Goal: Task Accomplishment & Management: Complete application form

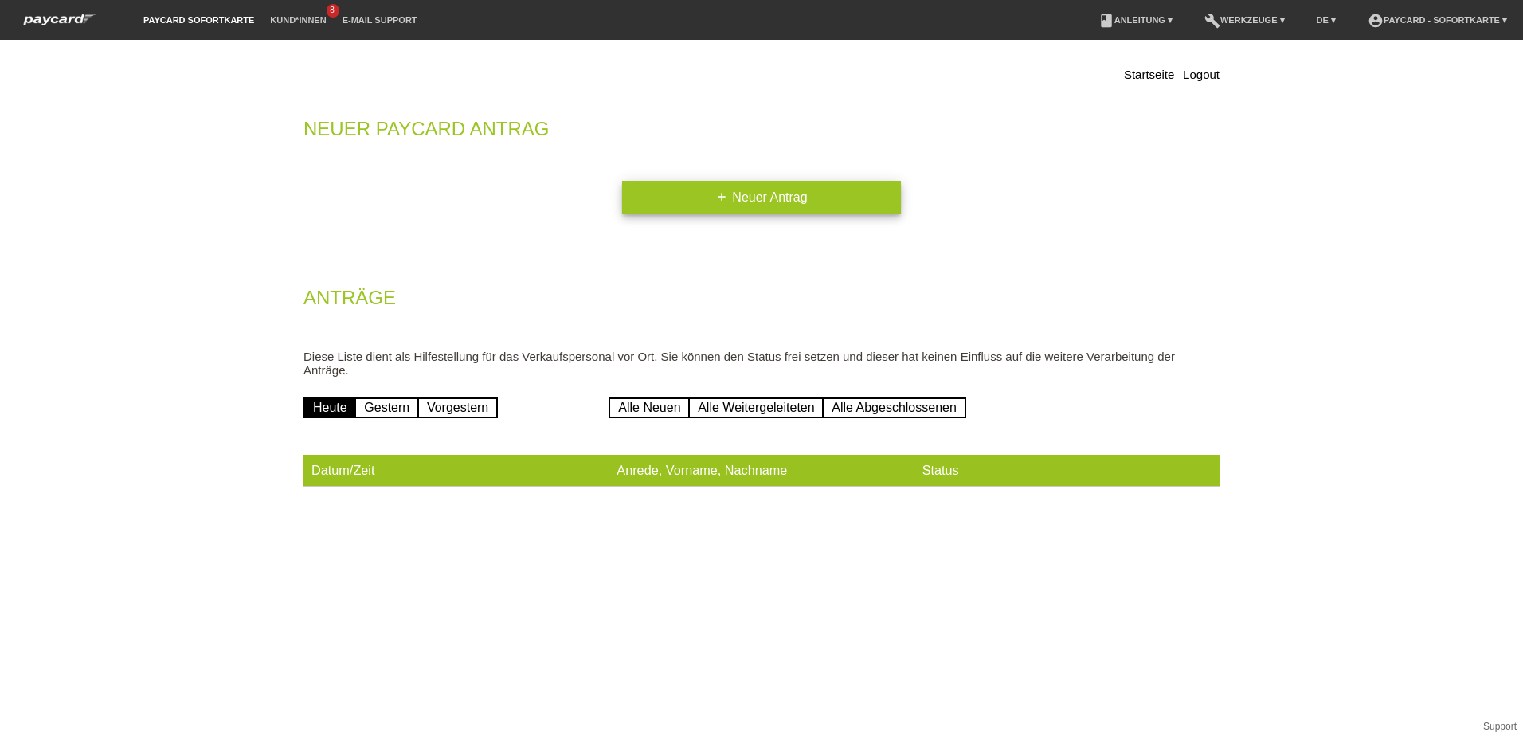
click at [796, 198] on link "add Neuer Antrag" at bounding box center [761, 197] width 279 height 33
click at [773, 196] on link "add Neuer Antrag" at bounding box center [761, 197] width 279 height 33
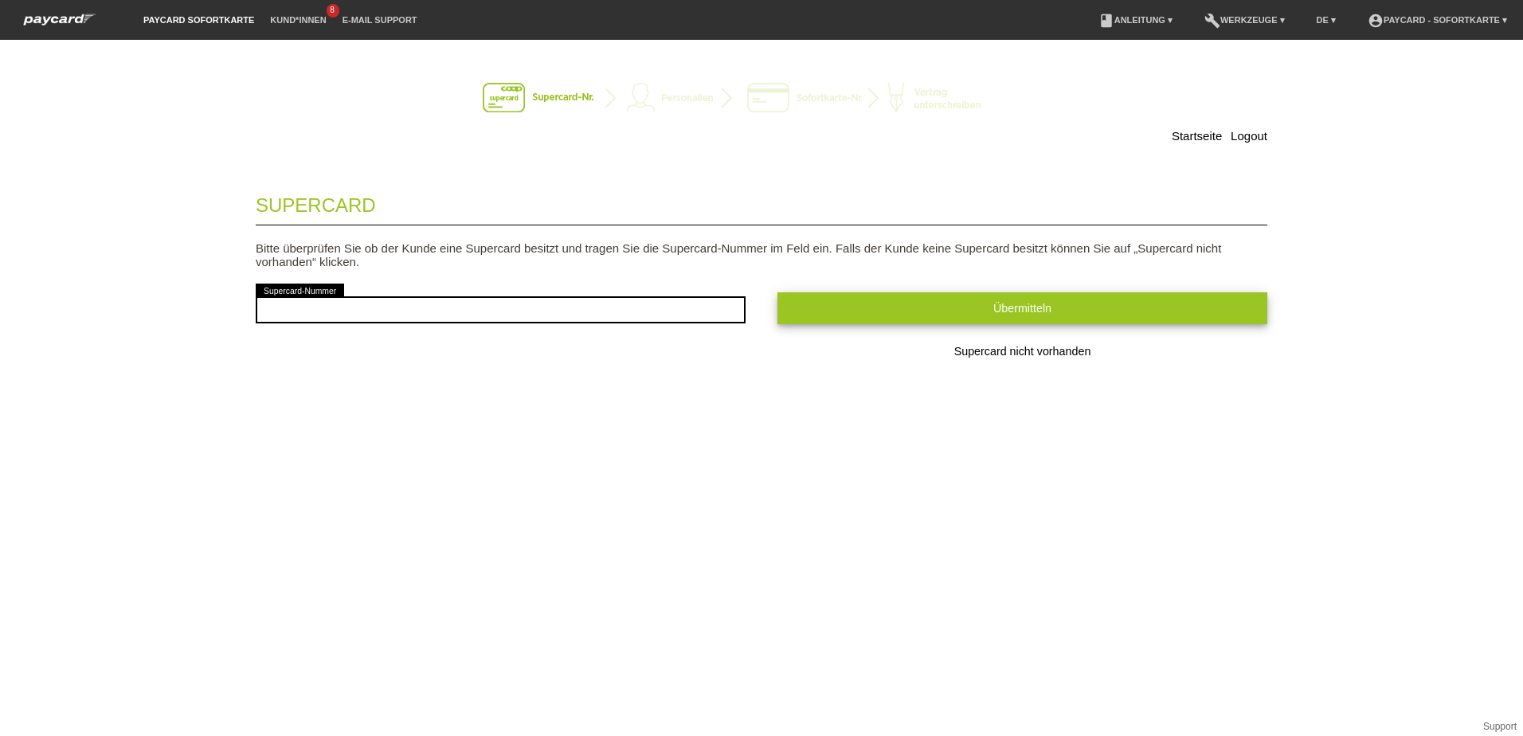
click at [1036, 304] on span "Übermitteln" at bounding box center [1023, 308] width 58 height 13
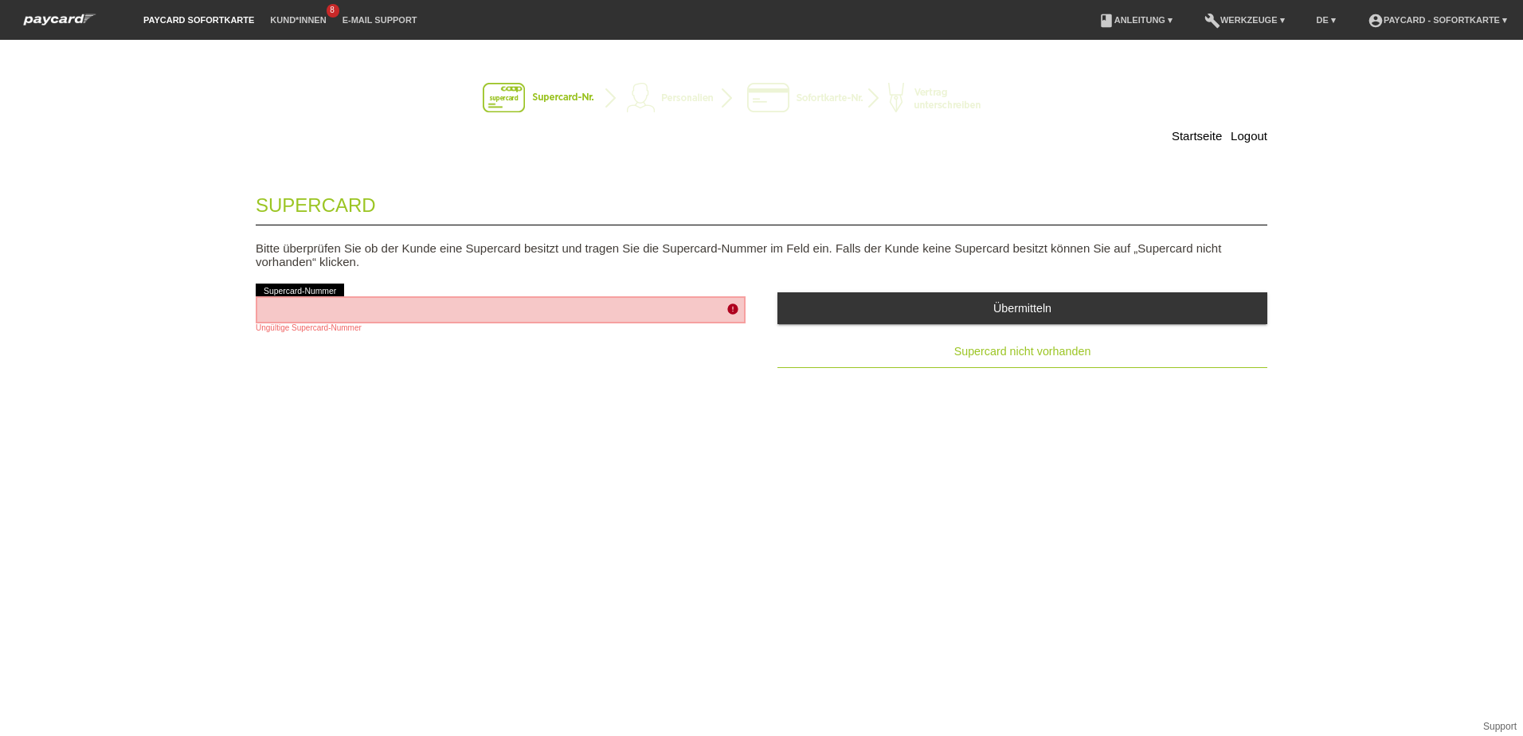
click at [1073, 355] on span "Supercard nicht vorhanden" at bounding box center [1023, 351] width 137 height 13
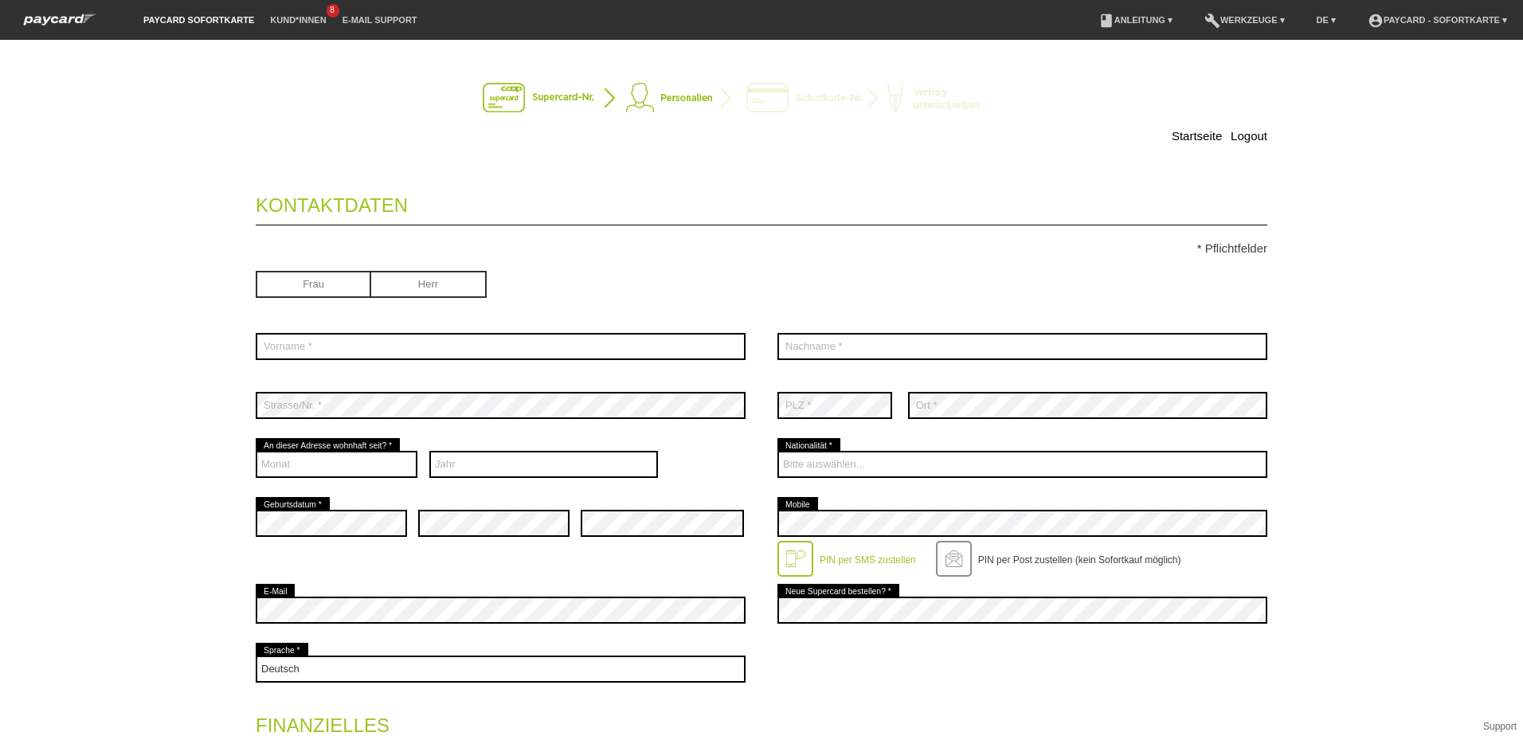
click at [772, 95] on img at bounding box center [762, 99] width 558 height 32
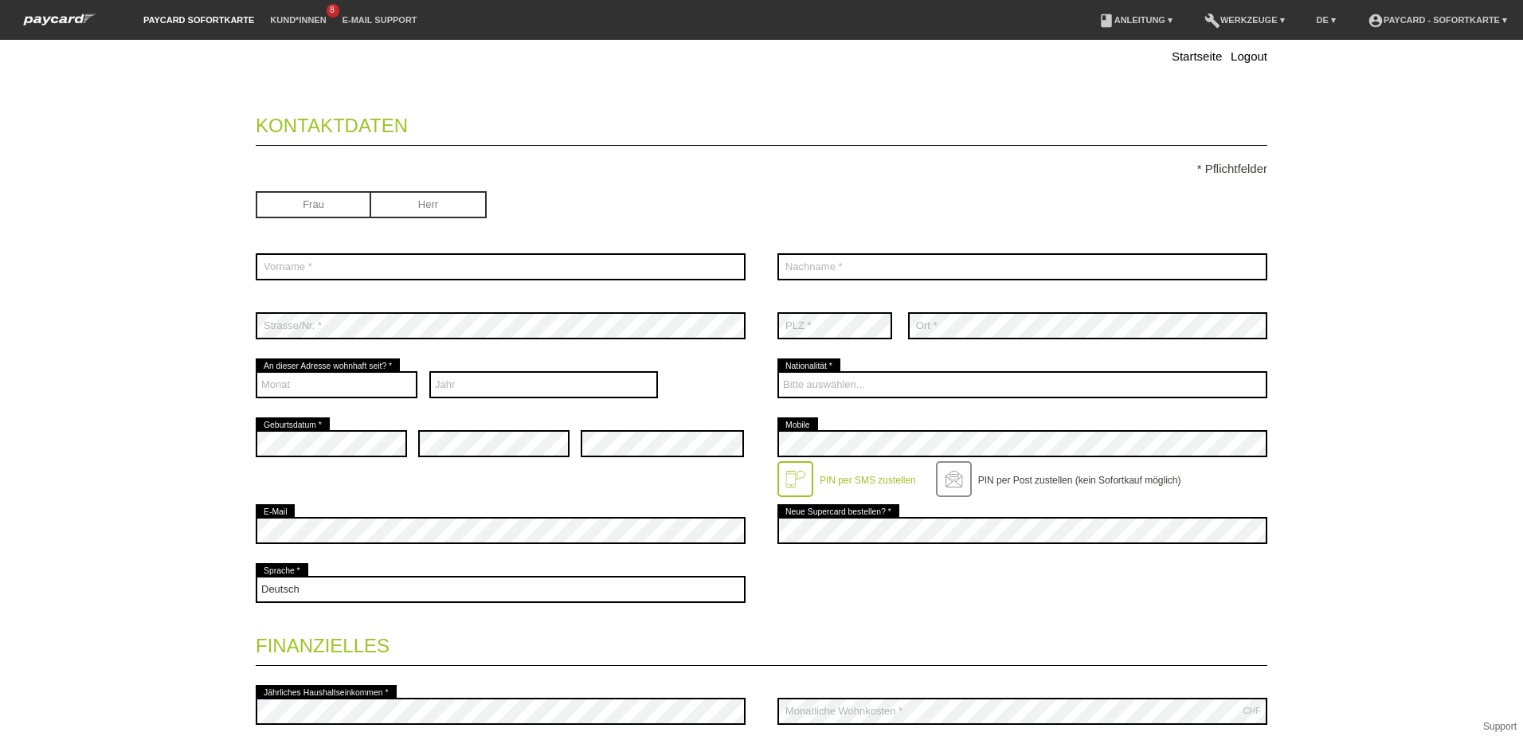
scroll to position [80, 0]
click at [417, 202] on input "radio" at bounding box center [429, 203] width 116 height 24
radio input "true"
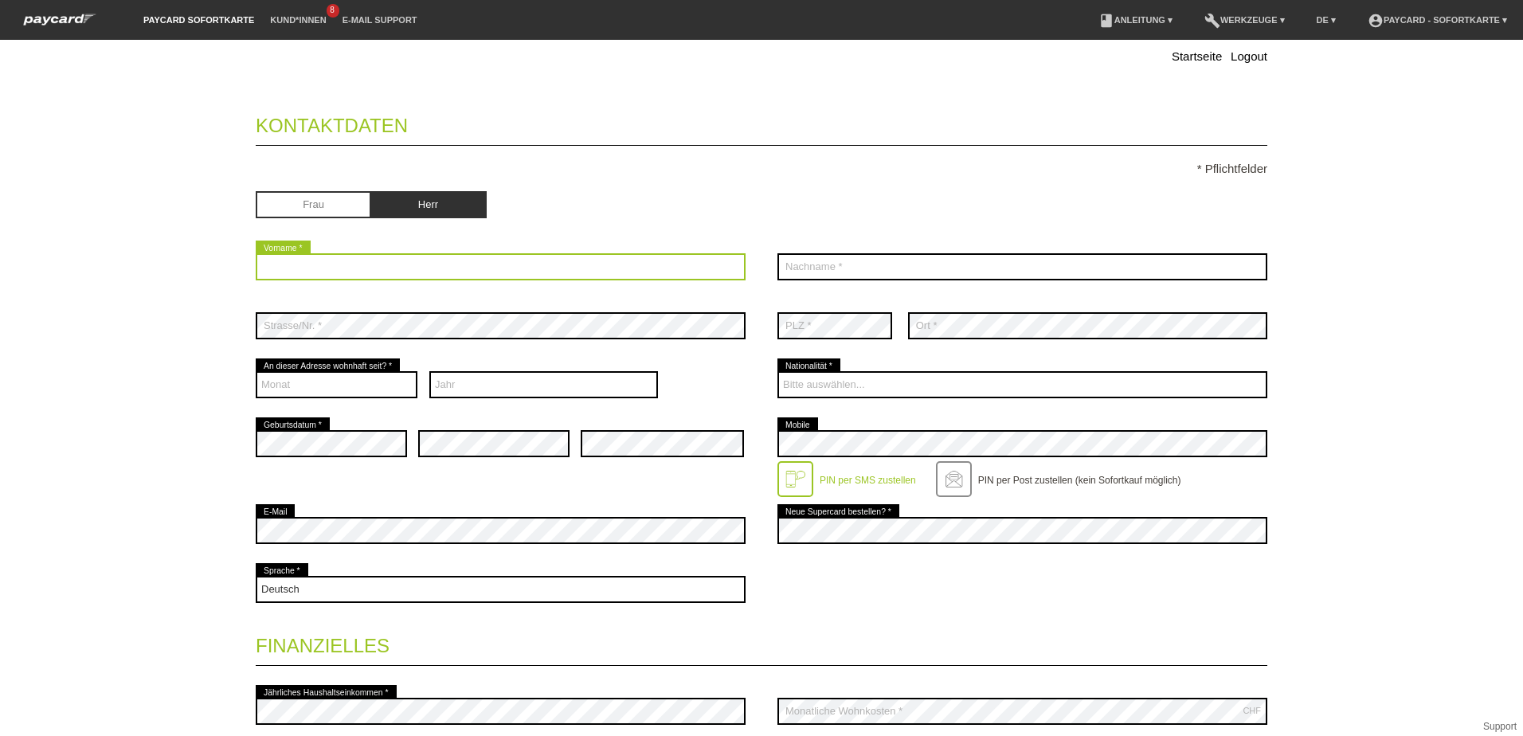
click at [324, 271] on input "text" at bounding box center [501, 266] width 490 height 27
type input "Rajko"
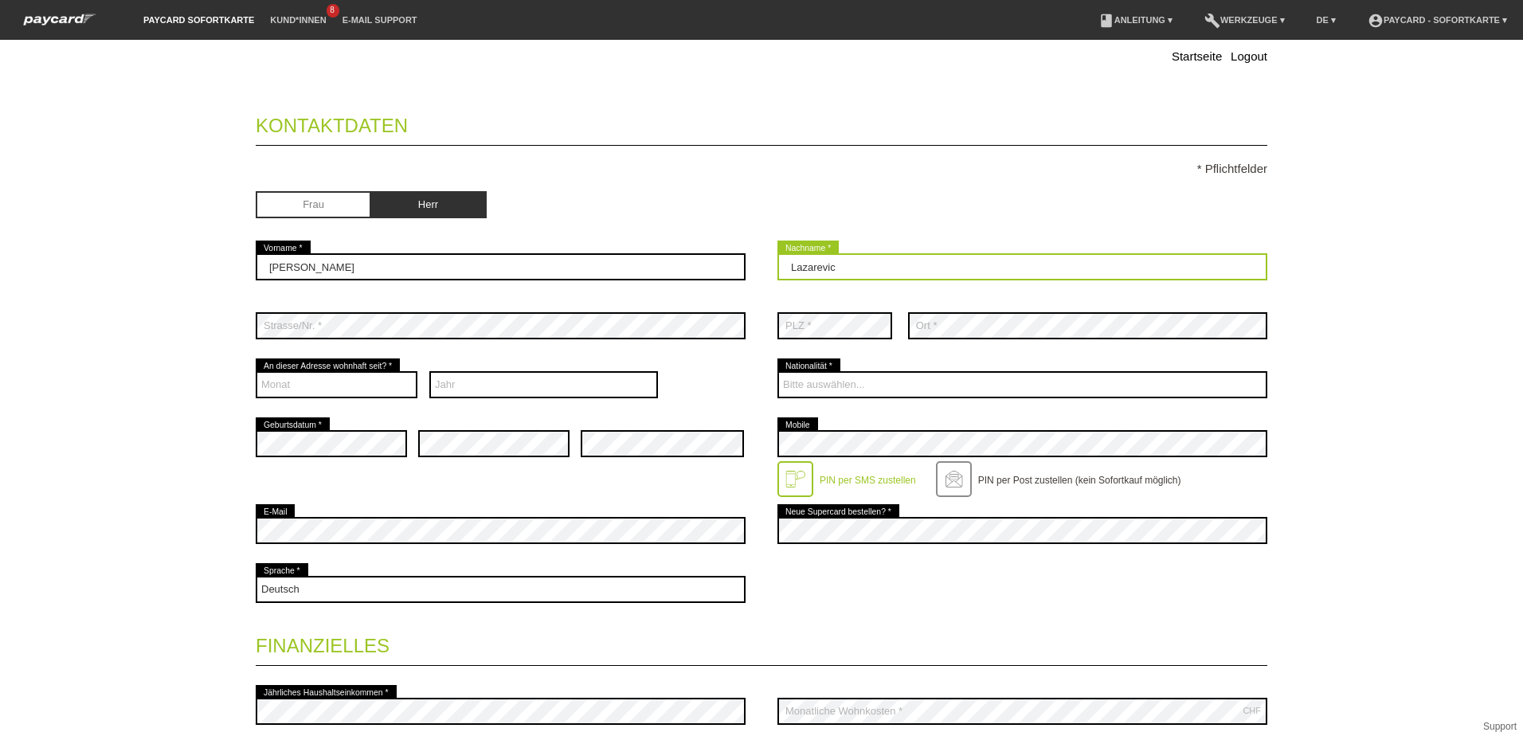
type input "Lazarevic"
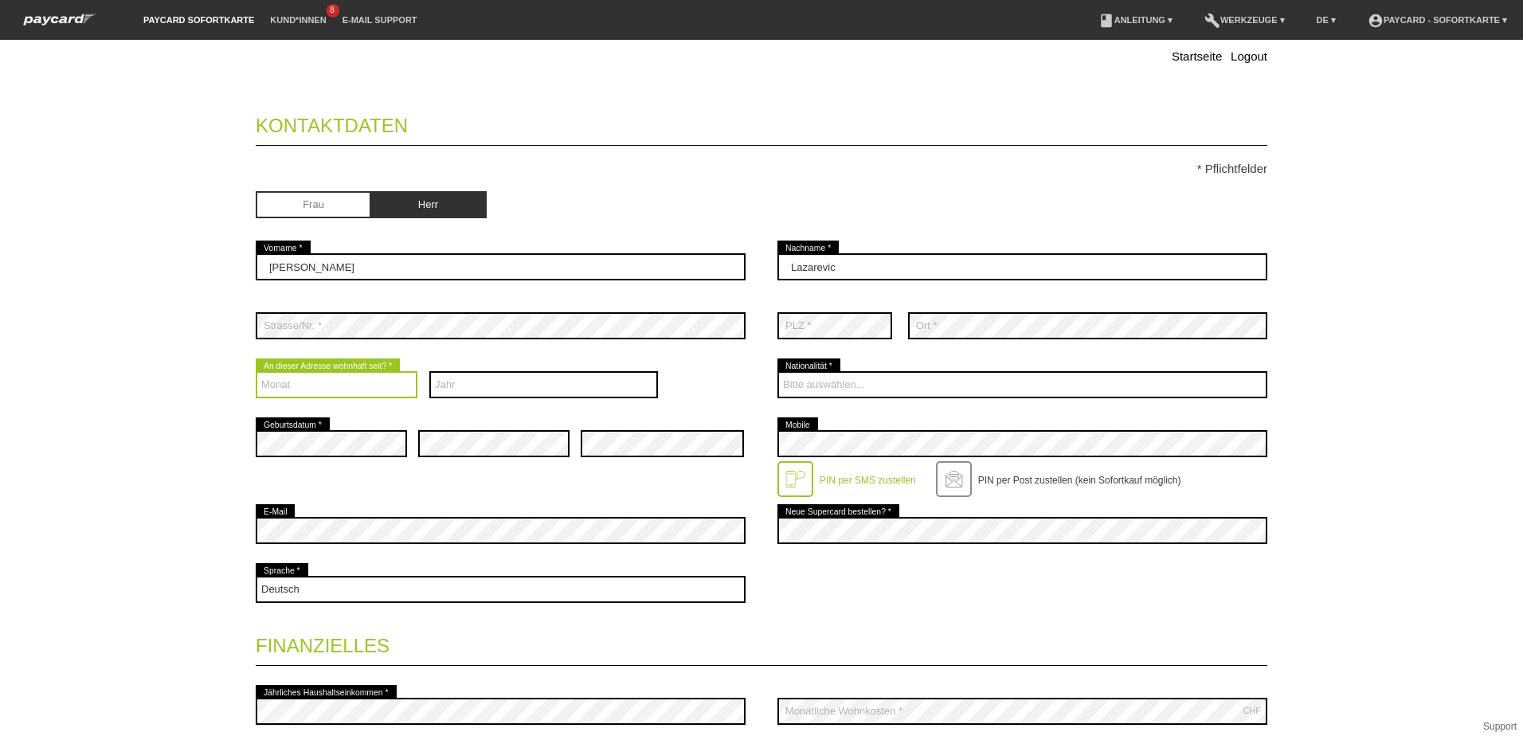
click at [362, 378] on select "Monat 01 02 03 04 05 06 07 08 09 10 11 12" at bounding box center [337, 384] width 162 height 27
select select "07"
click at [256, 371] on select "Monat 01 02 03 04 05 06 07 08 09 10 11 12" at bounding box center [337, 384] width 162 height 27
click at [466, 384] on select "Jahr 2025 2024 2023 2022 2021 2020 2019 2018 2017 2016" at bounding box center [543, 384] width 229 height 27
select select "2011"
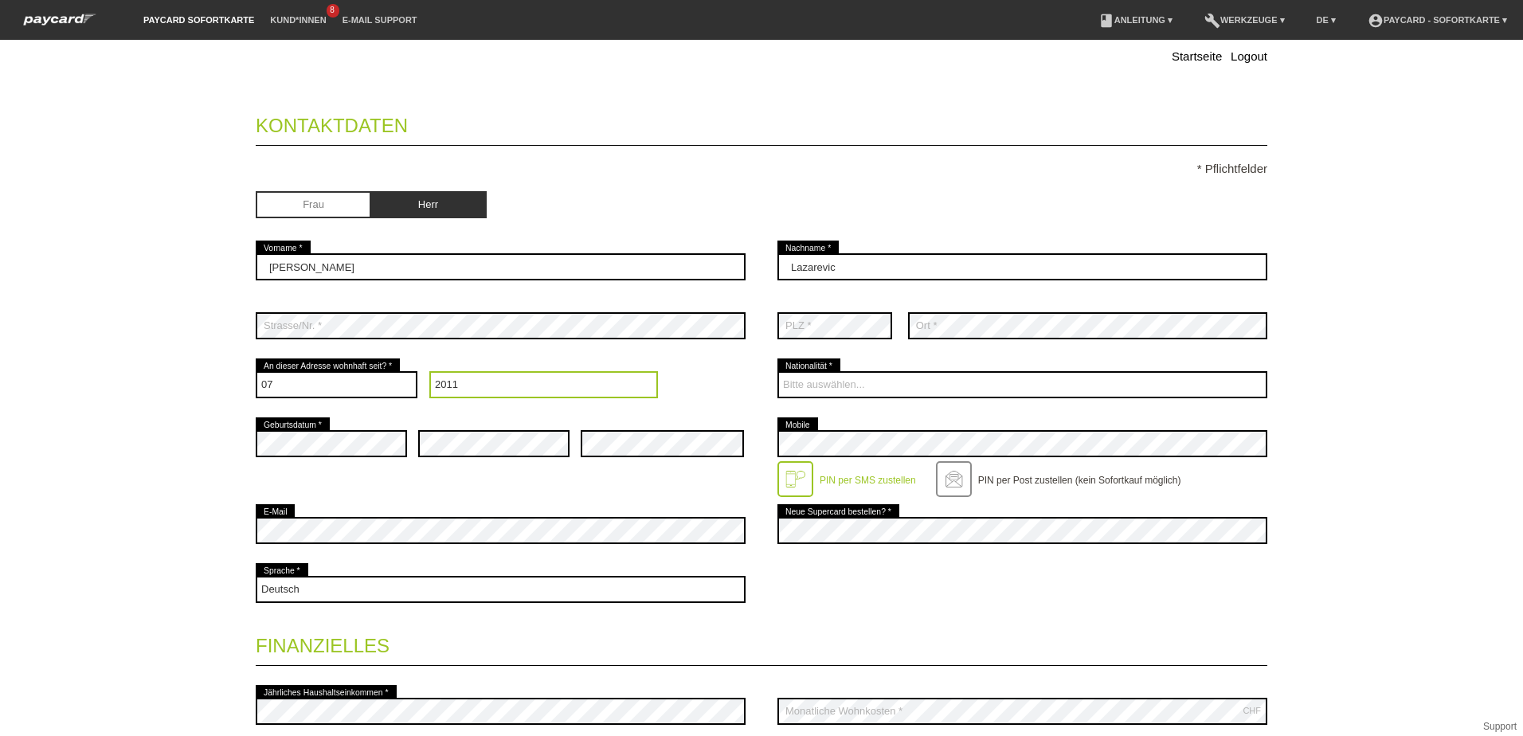
click at [429, 371] on select "Jahr 2025 2024 2023 2022 2021 2020 2019 2018 2017 2016" at bounding box center [543, 384] width 229 height 27
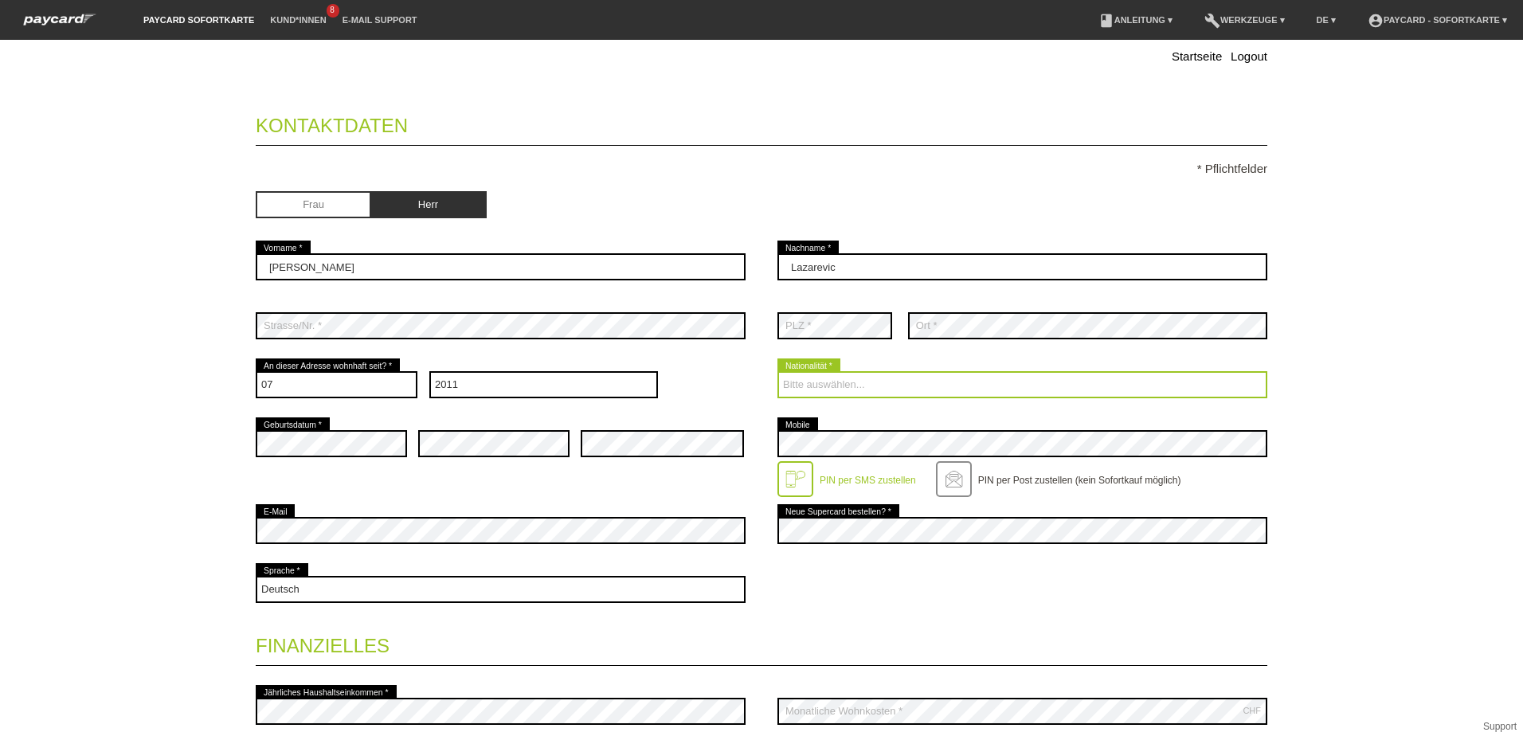
click at [876, 386] on select "Bitte auswählen... Schweiz Deutschland Liechtenstein Österreich ------------ Af…" at bounding box center [1023, 384] width 490 height 27
select select "CH"
click at [778, 371] on select "Bitte auswählen... Schweiz Deutschland Liechtenstein Österreich ------------ Af…" at bounding box center [1023, 384] width 490 height 27
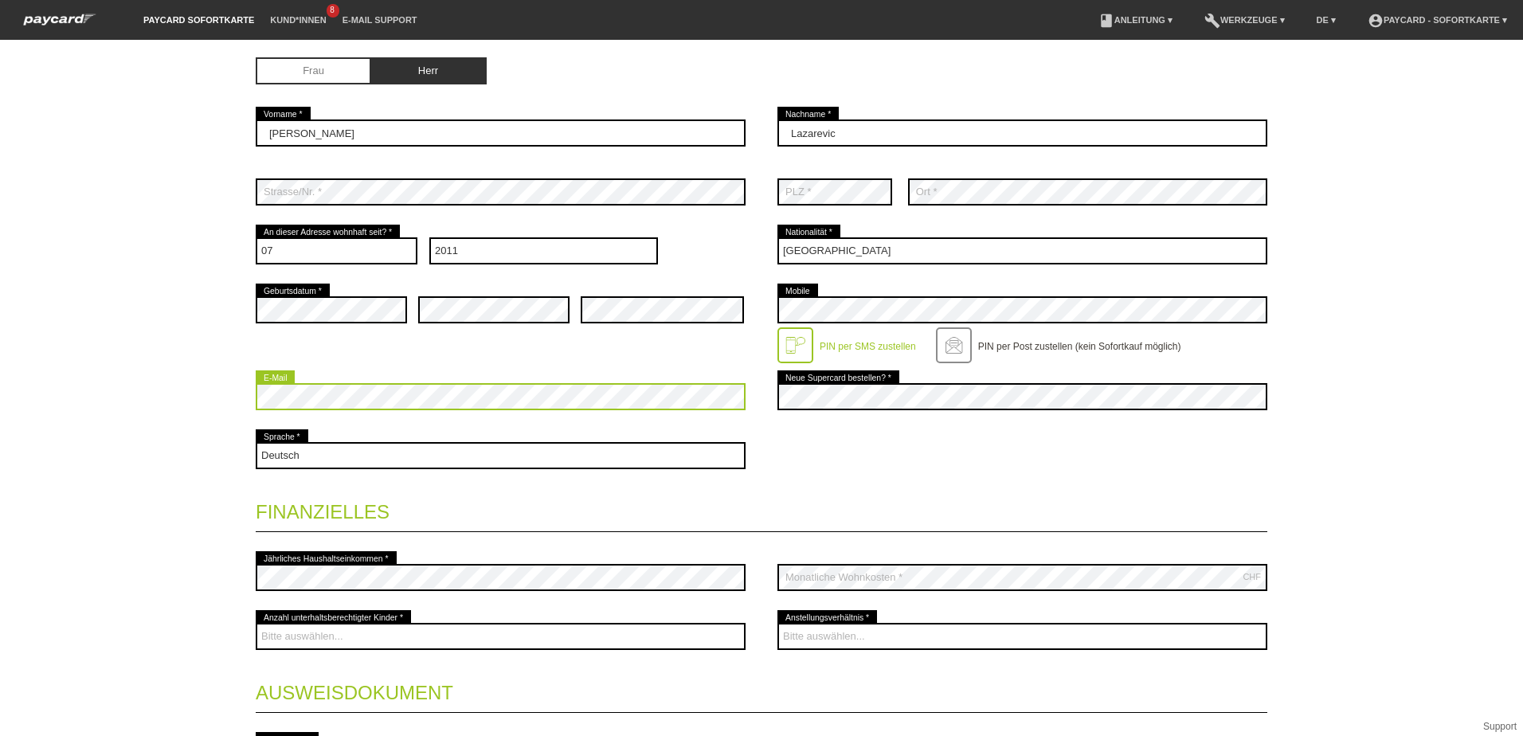
scroll to position [239, 0]
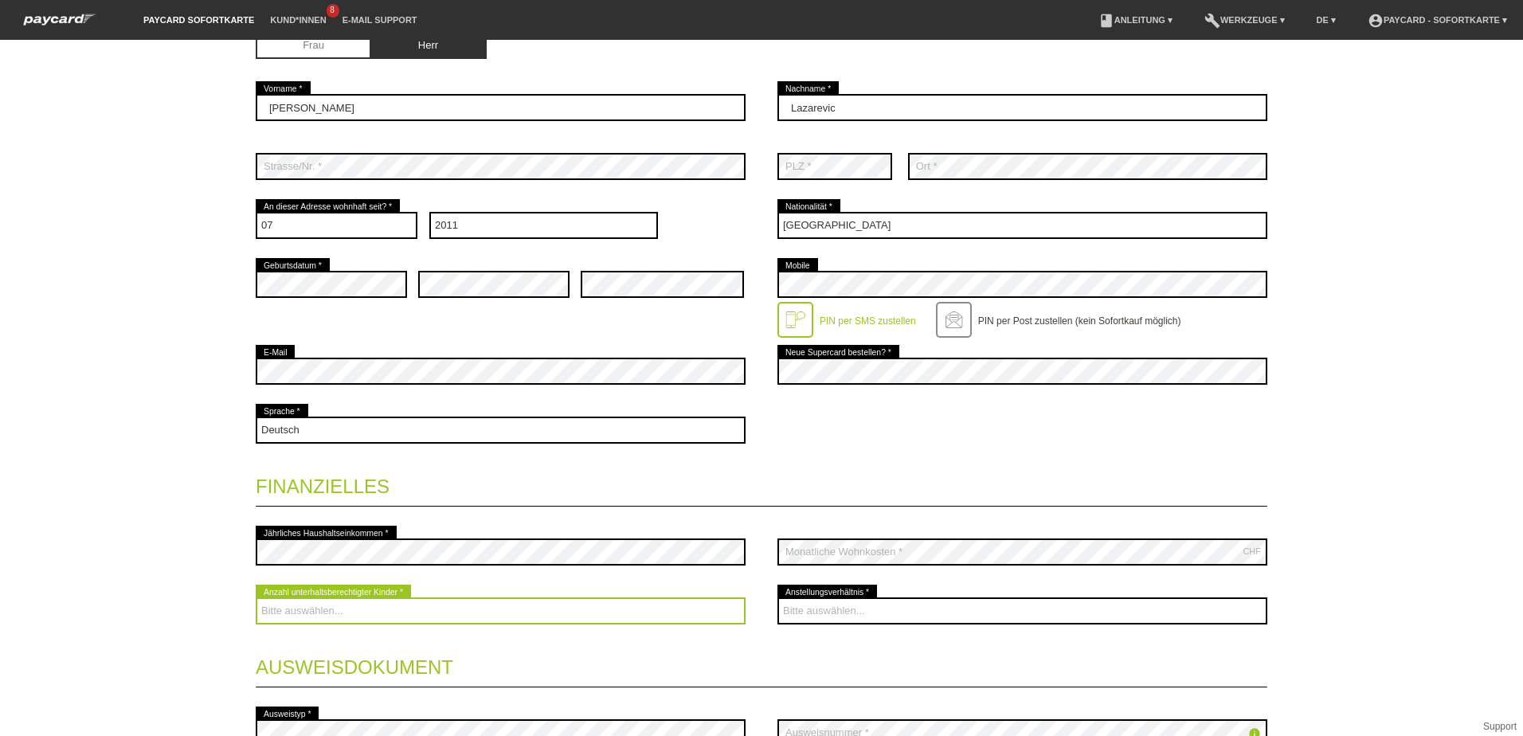
click at [326, 611] on select "Bitte auswählen... 0 1 2 3 4 5 6 7 8 9" at bounding box center [501, 611] width 490 height 27
select select "0"
click at [256, 598] on select "Bitte auswählen... 0 1 2 3 4 5 6 7 8 9" at bounding box center [501, 611] width 490 height 27
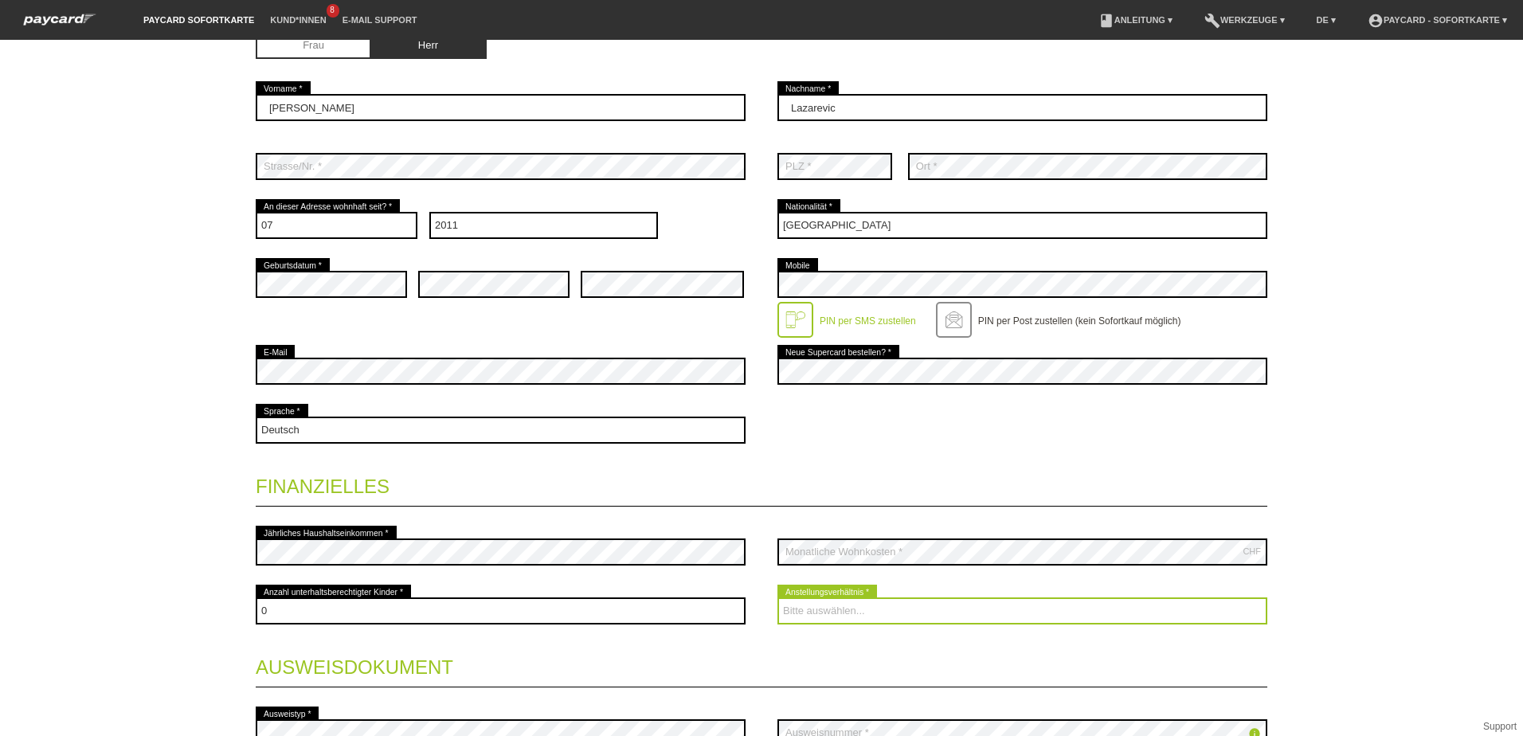
click at [824, 612] on select "Bitte auswählen... Unbefristet Befristet Lehrling/Student Pensioniert Nicht arb…" at bounding box center [1023, 611] width 490 height 27
select select "UNLIMITED"
click at [778, 598] on select "Bitte auswählen... Unbefristet Befristet Lehrling/Student Pensioniert Nicht arb…" at bounding box center [1023, 611] width 490 height 27
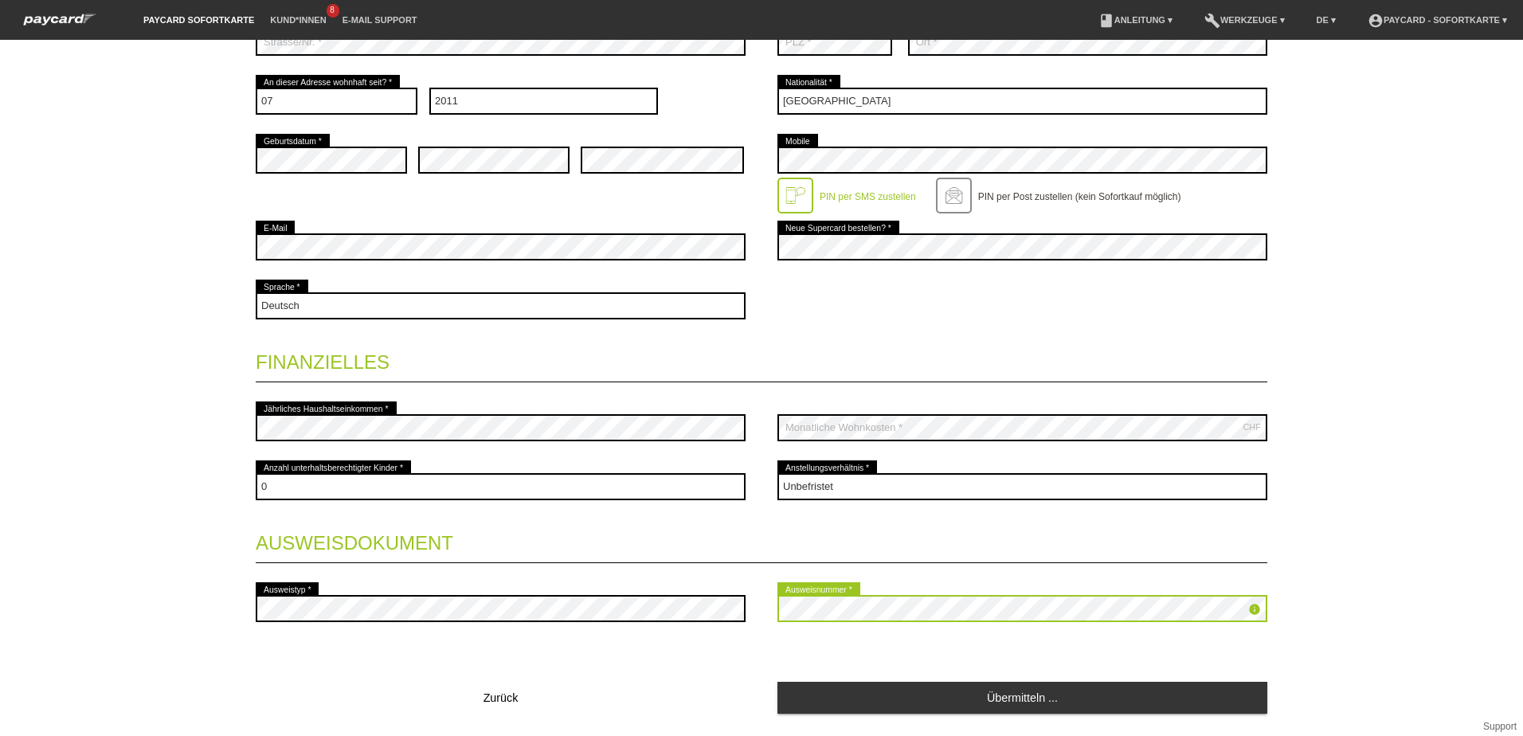
scroll to position [406, 0]
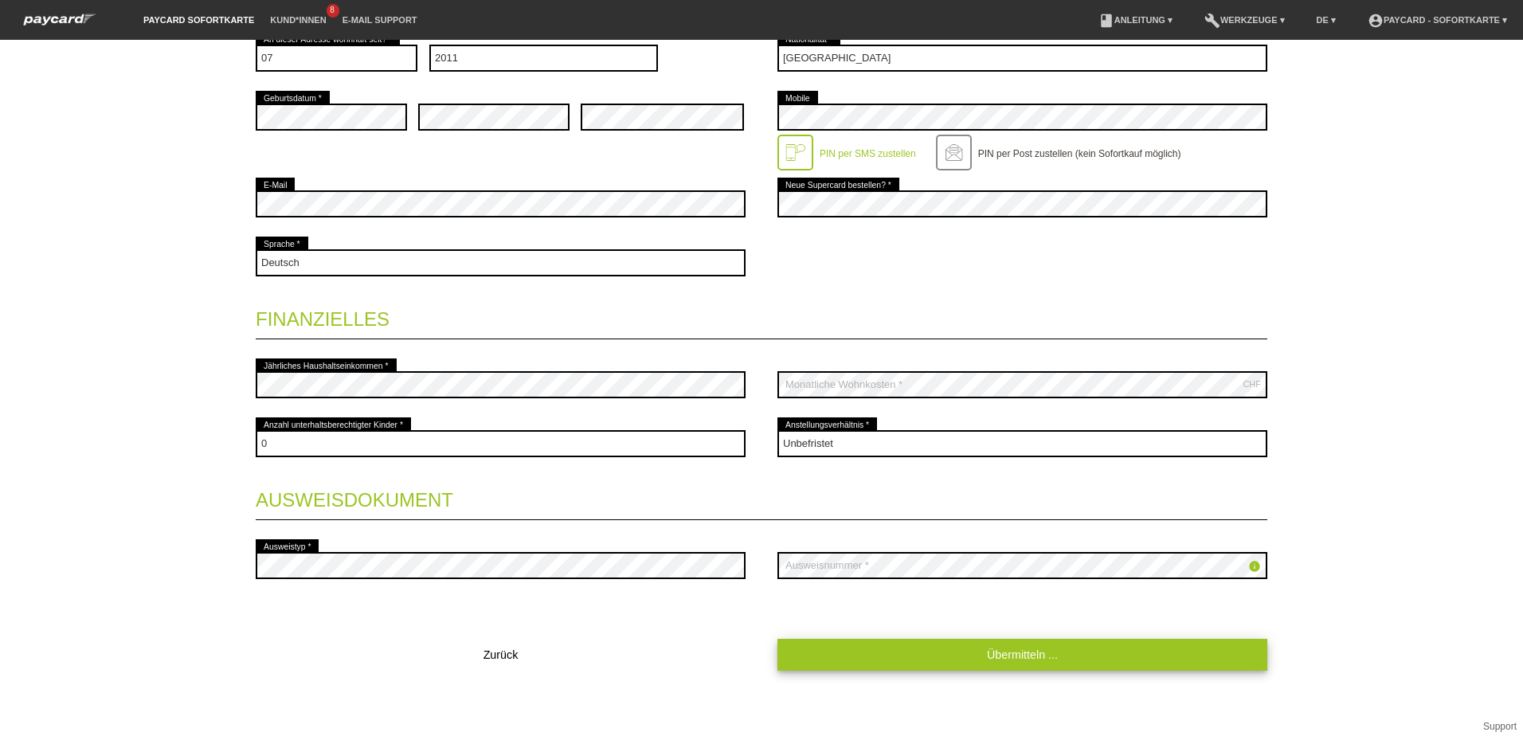
click at [961, 657] on link "Übermitteln ..." at bounding box center [1023, 654] width 490 height 31
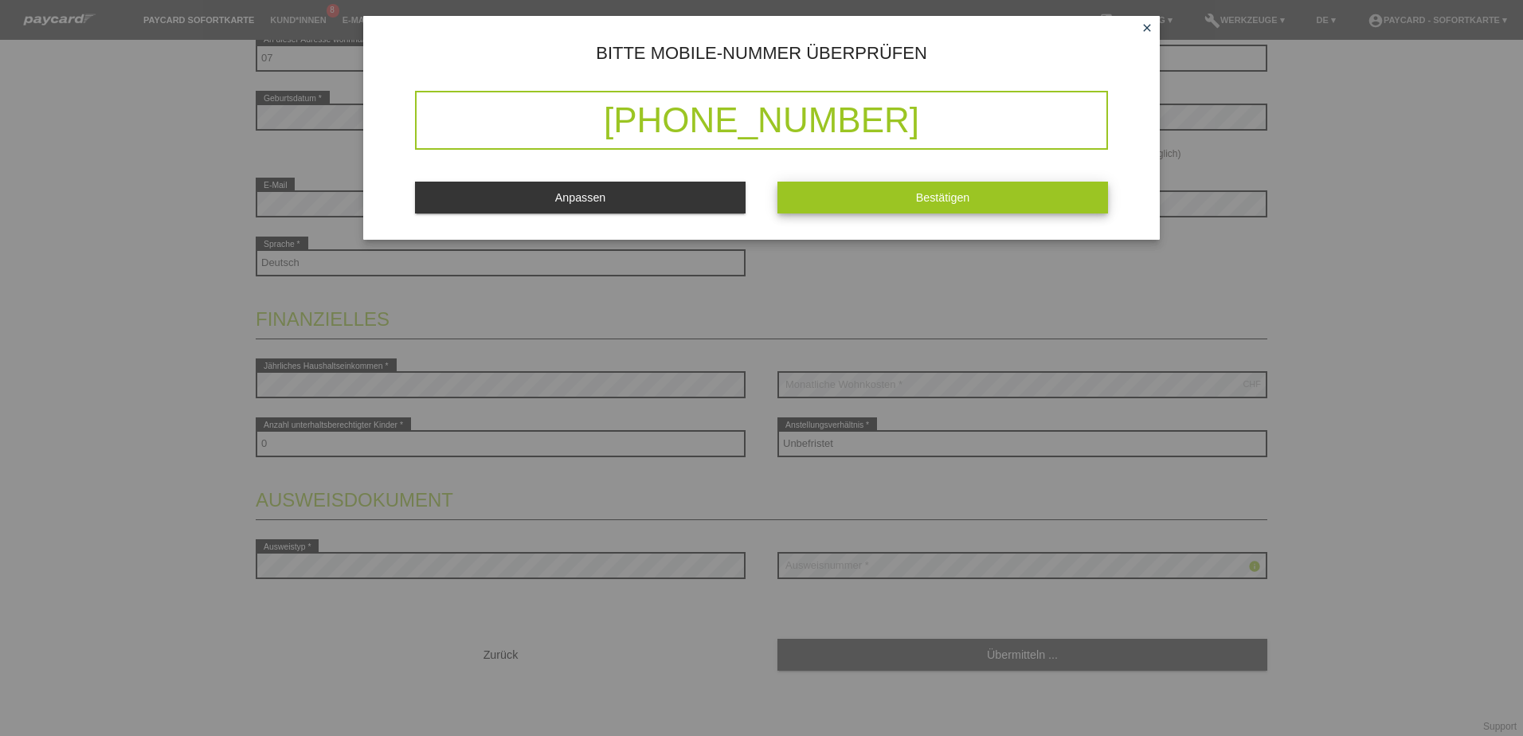
click at [926, 185] on button "Bestätigen" at bounding box center [943, 197] width 331 height 31
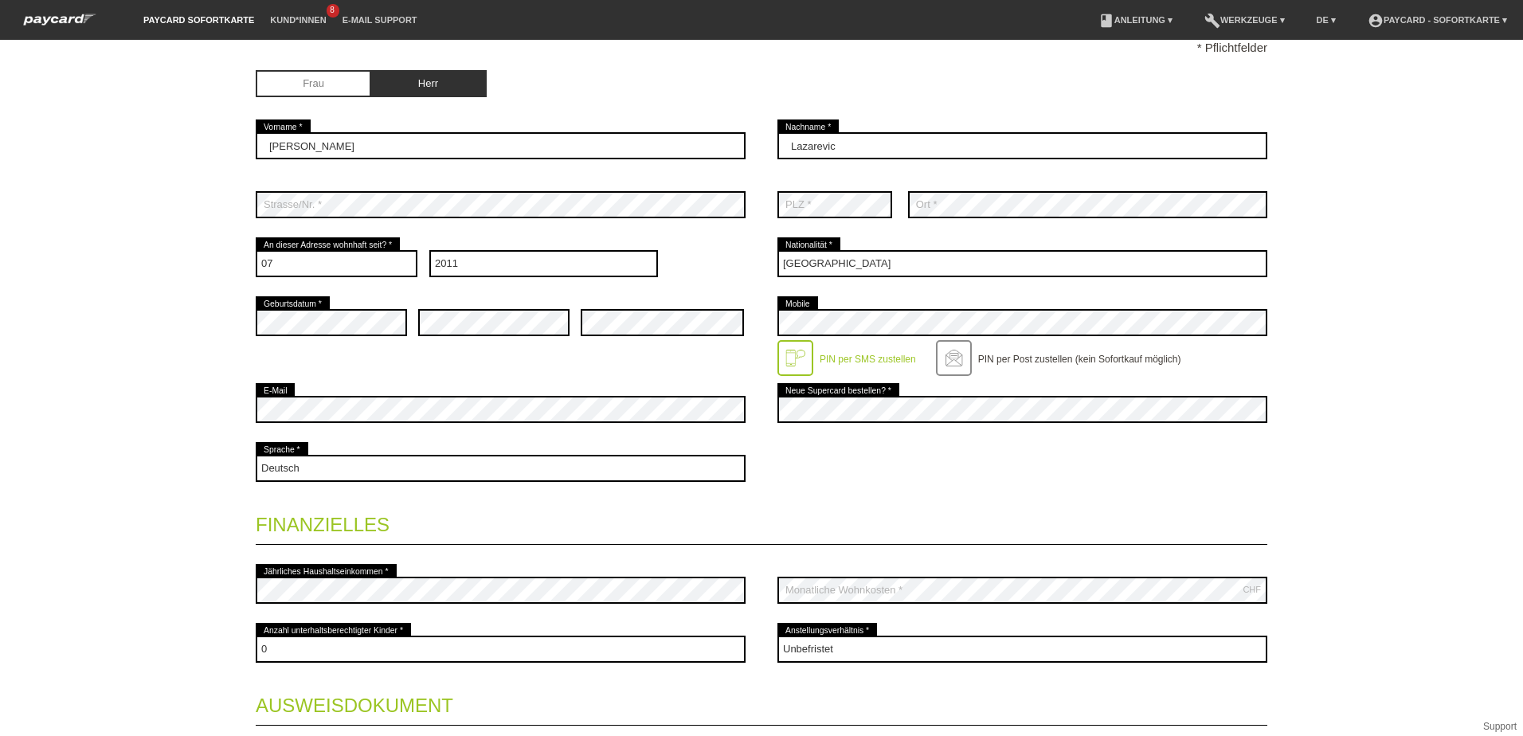
scroll to position [1, 0]
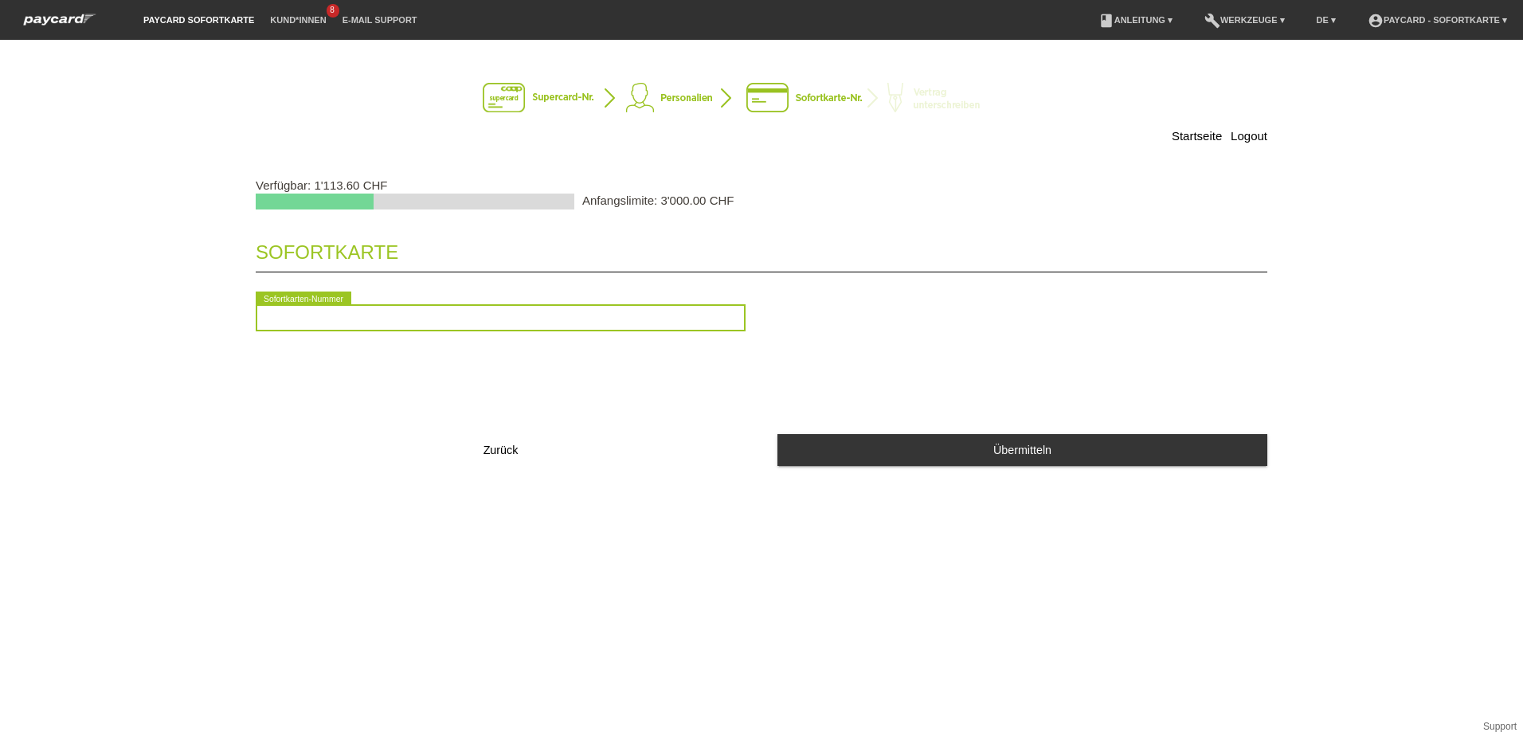
click at [533, 317] on input "text" at bounding box center [501, 317] width 490 height 27
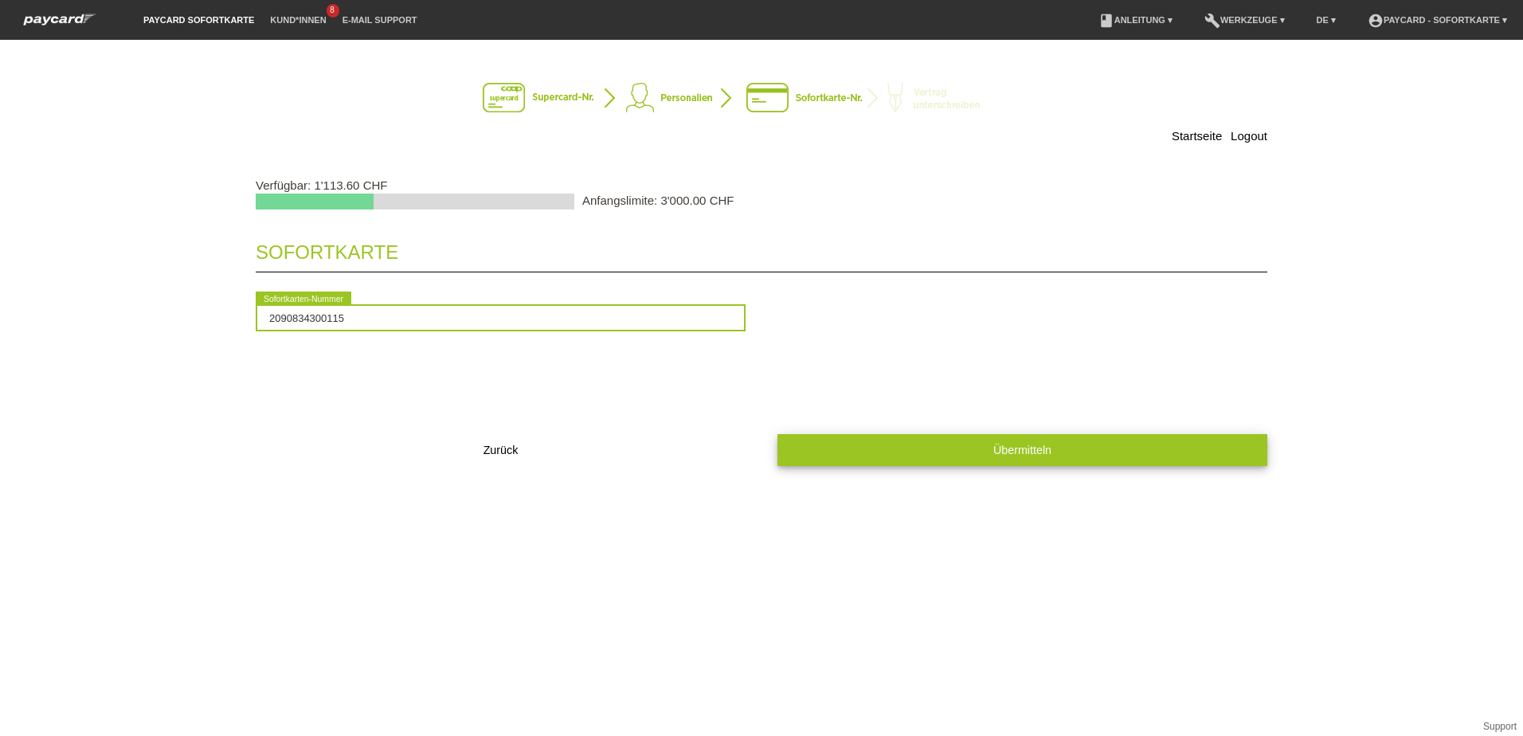
type input "2090834300115"
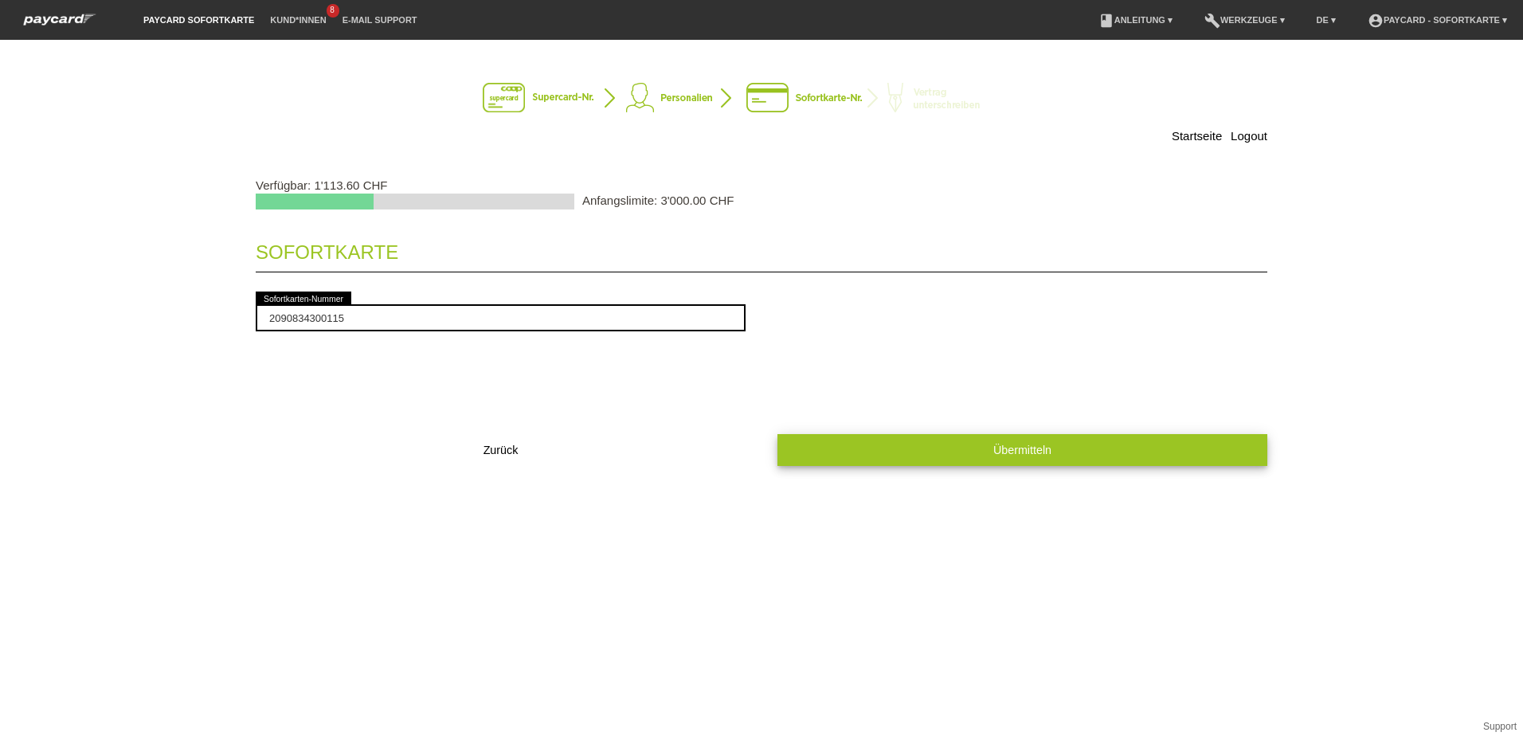
click at [994, 447] on span "Übermitteln" at bounding box center [1023, 450] width 58 height 13
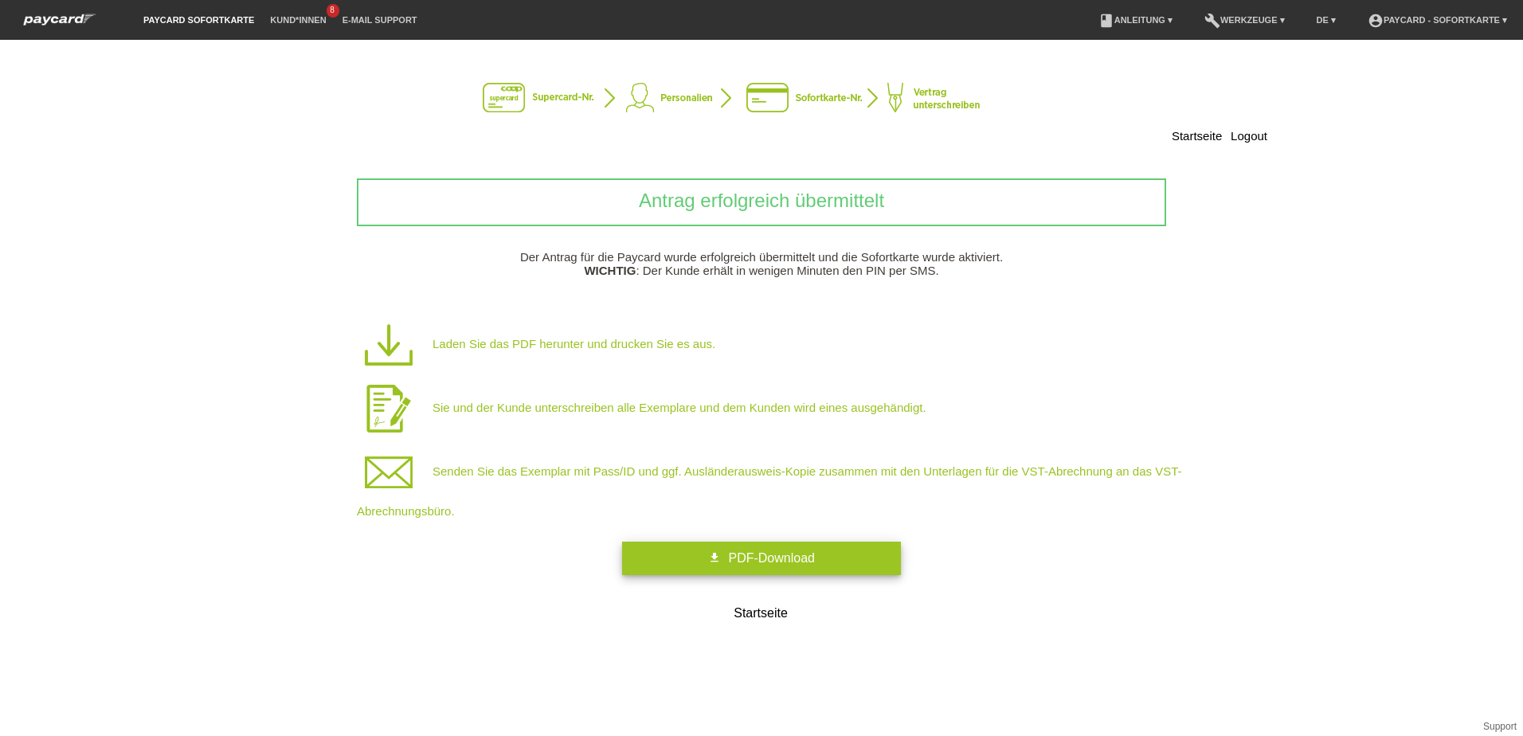
click at [798, 561] on span "PDF-Download" at bounding box center [771, 558] width 86 height 14
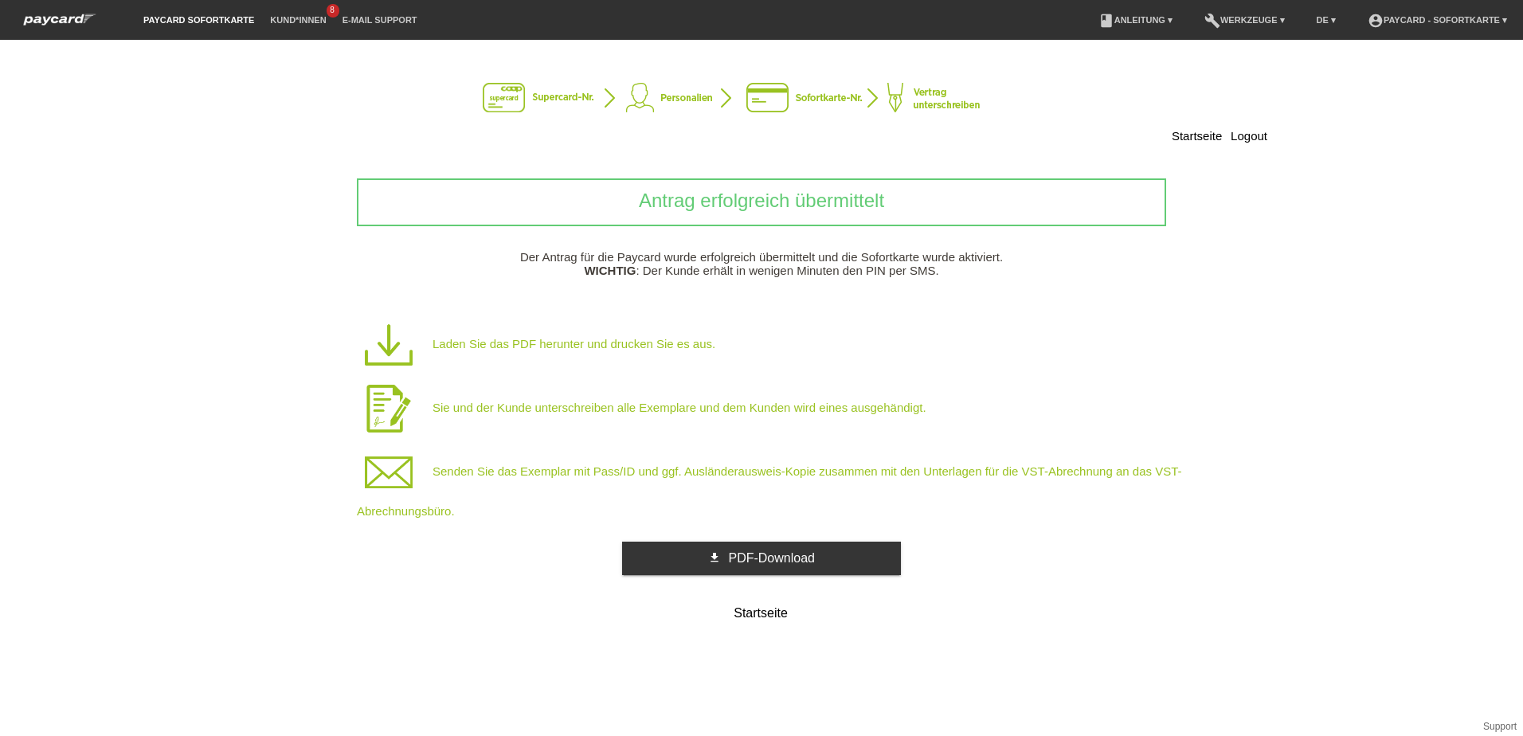
click at [790, 94] on img at bounding box center [762, 99] width 558 height 32
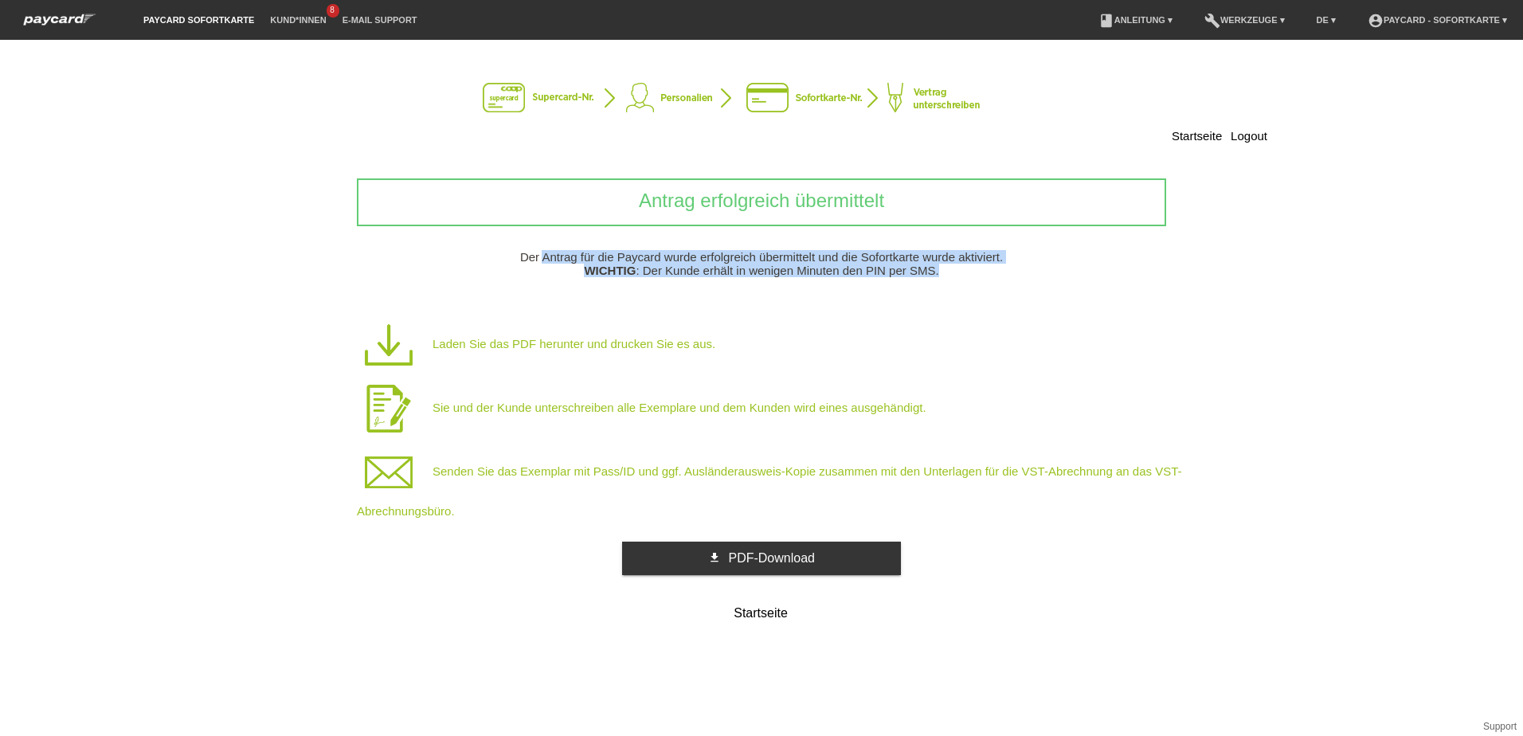
drag, startPoint x: 543, startPoint y: 252, endPoint x: 1005, endPoint y: 276, distance: 462.7
click at [1005, 276] on p "Der Antrag für die Paycard wurde erfolgreich übermittelt und die Sofortkarte wu…" at bounding box center [762, 263] width 1012 height 27
drag, startPoint x: 569, startPoint y: 466, endPoint x: 1188, endPoint y: 482, distance: 619.3
click at [1188, 482] on p "Senden Sie das Exemplar mit Pass/ID und ggf. Ausländerausweis-Kopie zusammen mi…" at bounding box center [787, 479] width 860 height 77
